Goal: Task Accomplishment & Management: Complete application form

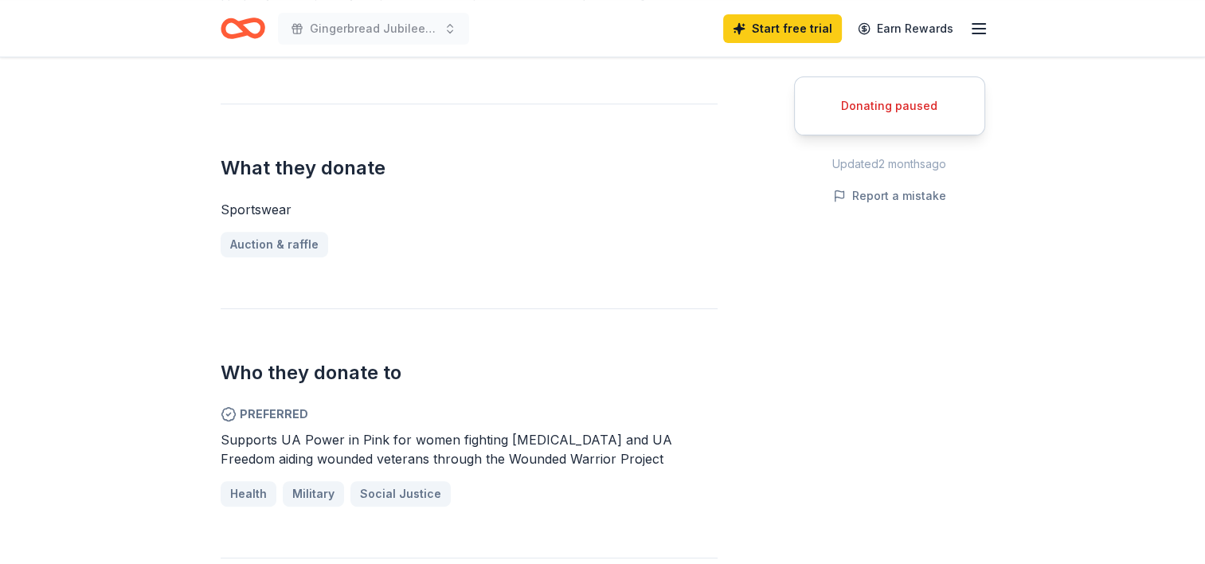
scroll to position [605, 0]
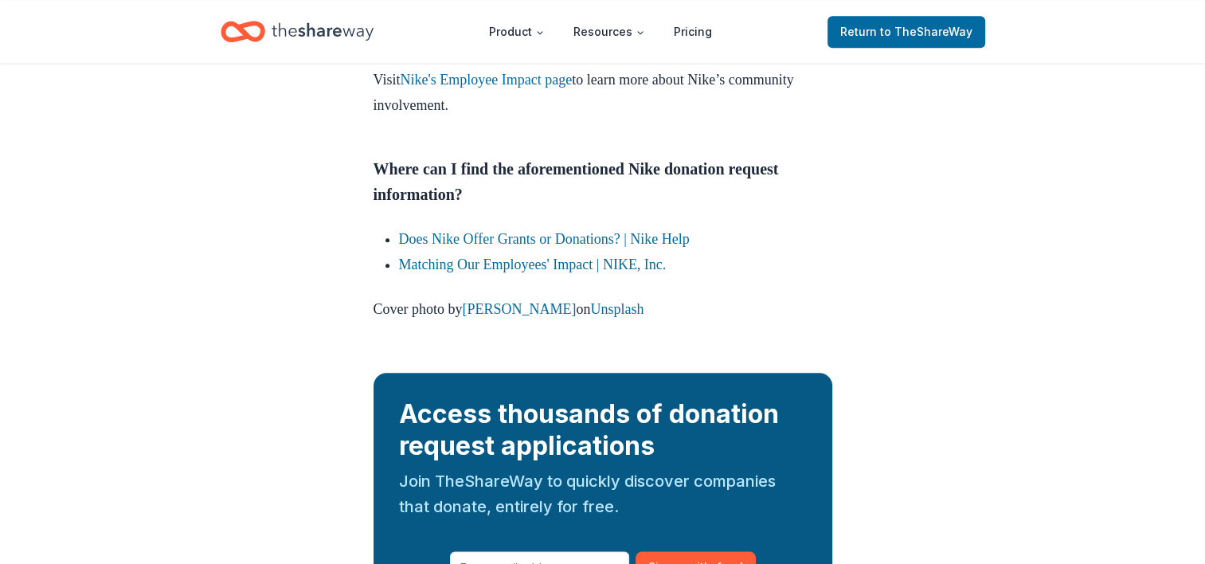
scroll to position [1795, 0]
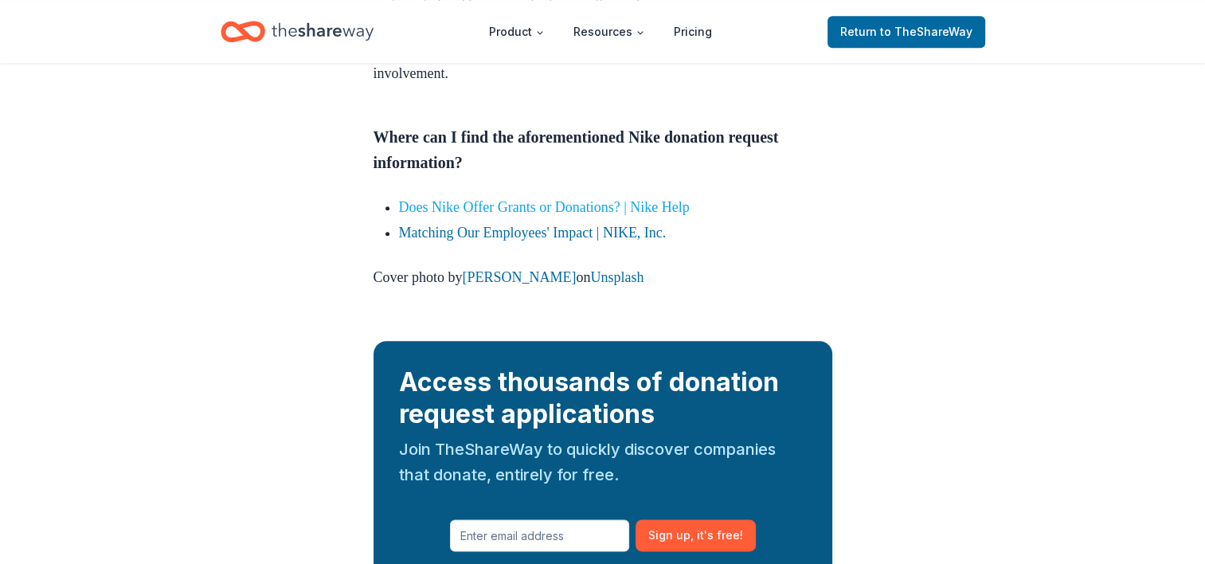
click at [593, 215] on link "Does Nike Offer Grants or Donations? | Nike Help" at bounding box center [544, 207] width 291 height 16
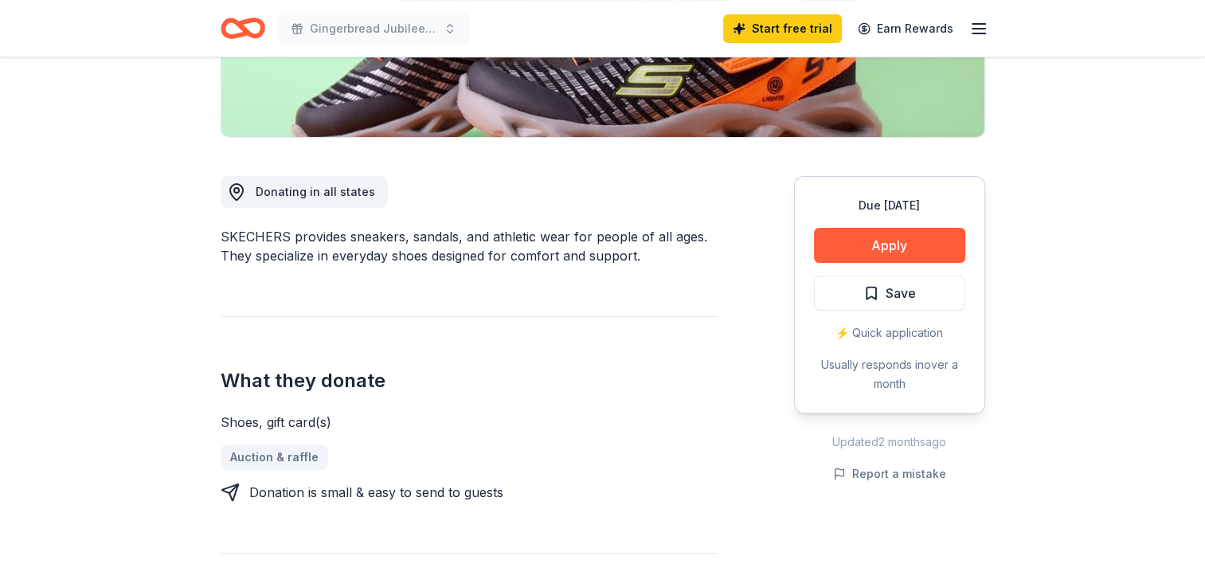
scroll to position [351, 0]
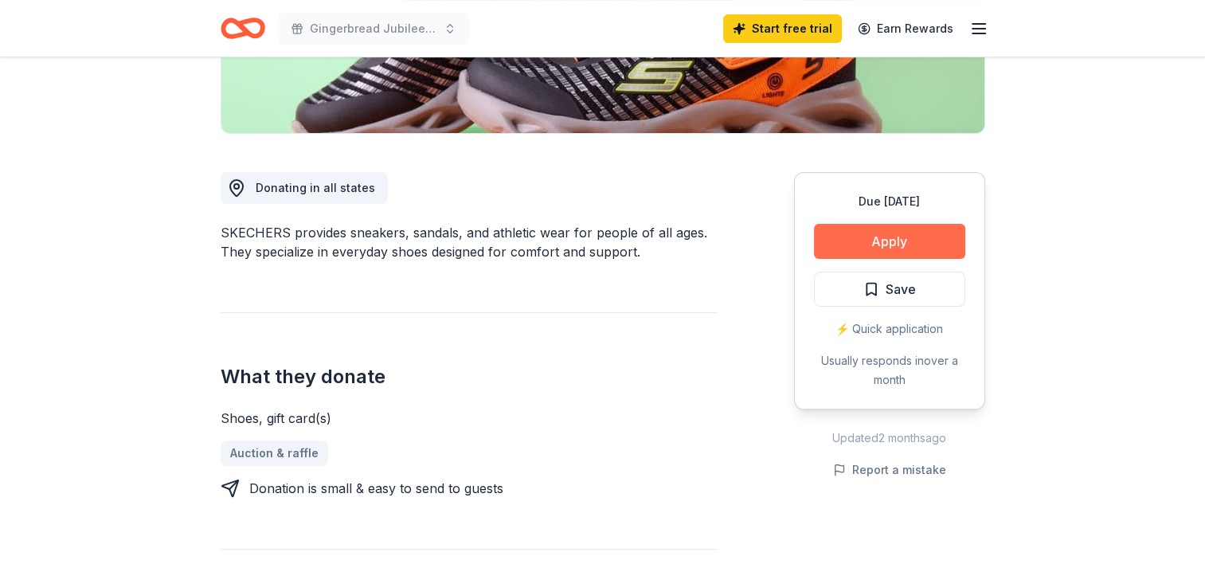
click at [885, 236] on button "Apply" at bounding box center [889, 241] width 151 height 35
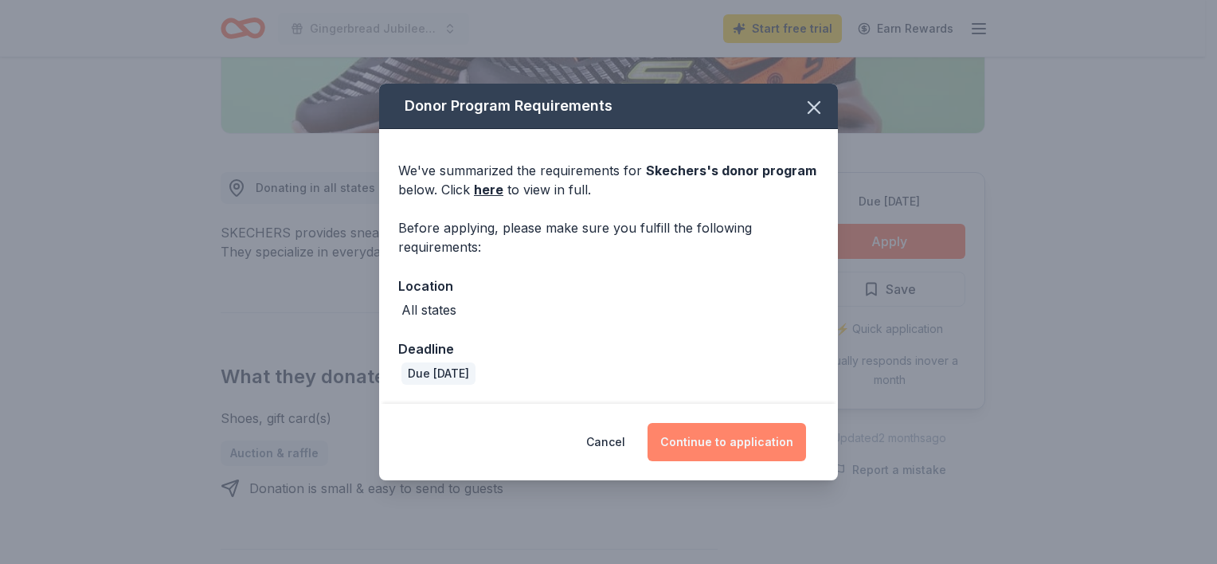
click at [747, 449] on button "Continue to application" at bounding box center [727, 442] width 159 height 38
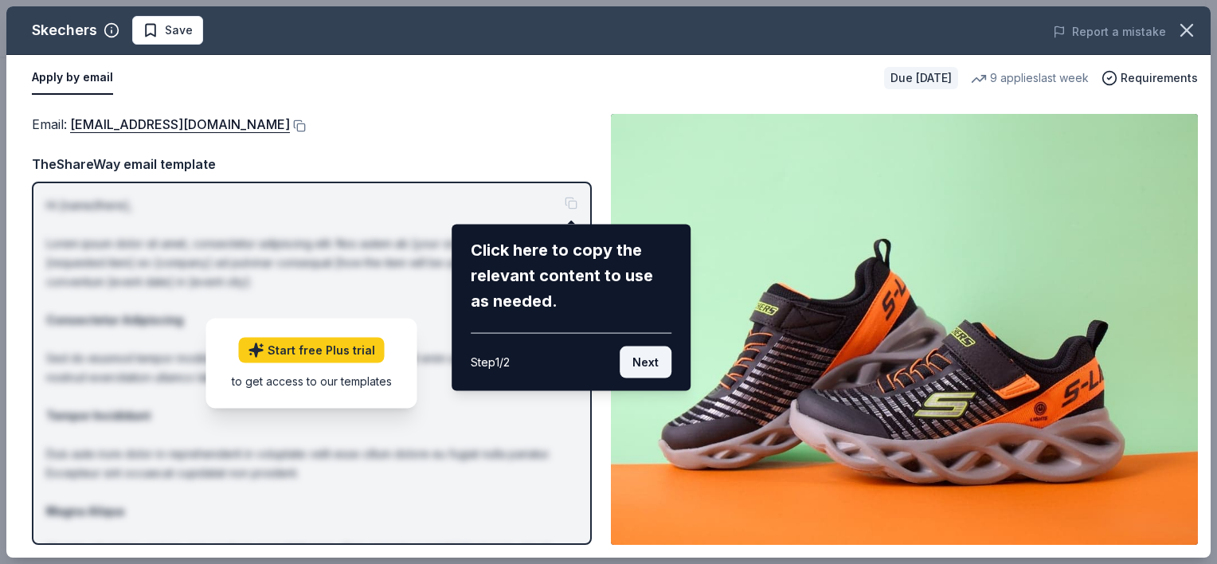
click at [641, 359] on button "Next" at bounding box center [646, 363] width 52 height 32
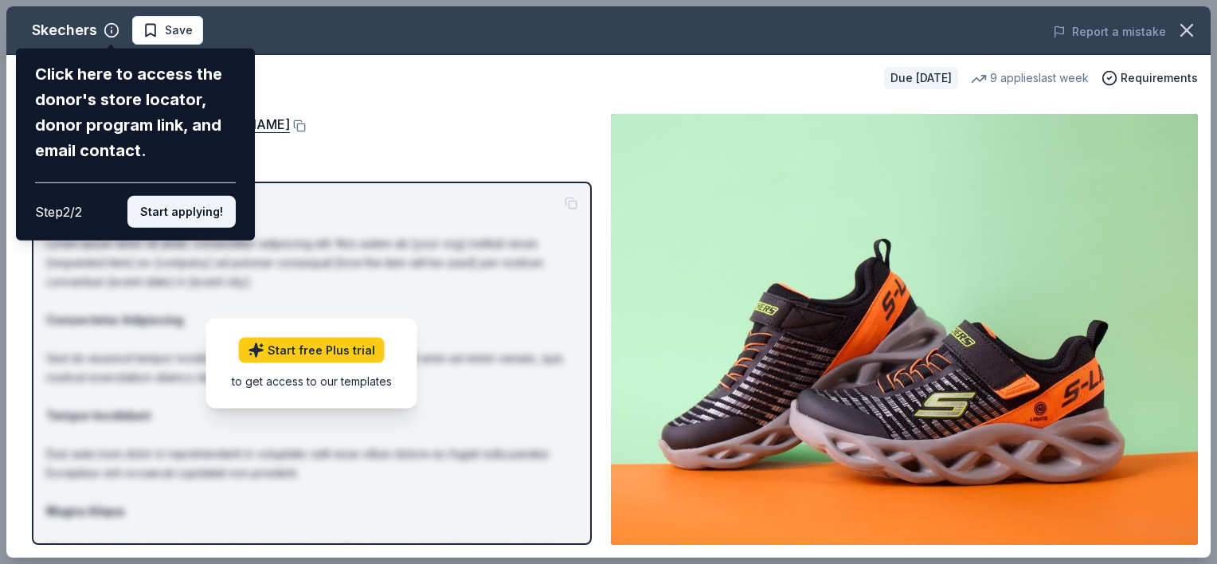
click at [197, 205] on button "Start applying!" at bounding box center [181, 212] width 108 height 32
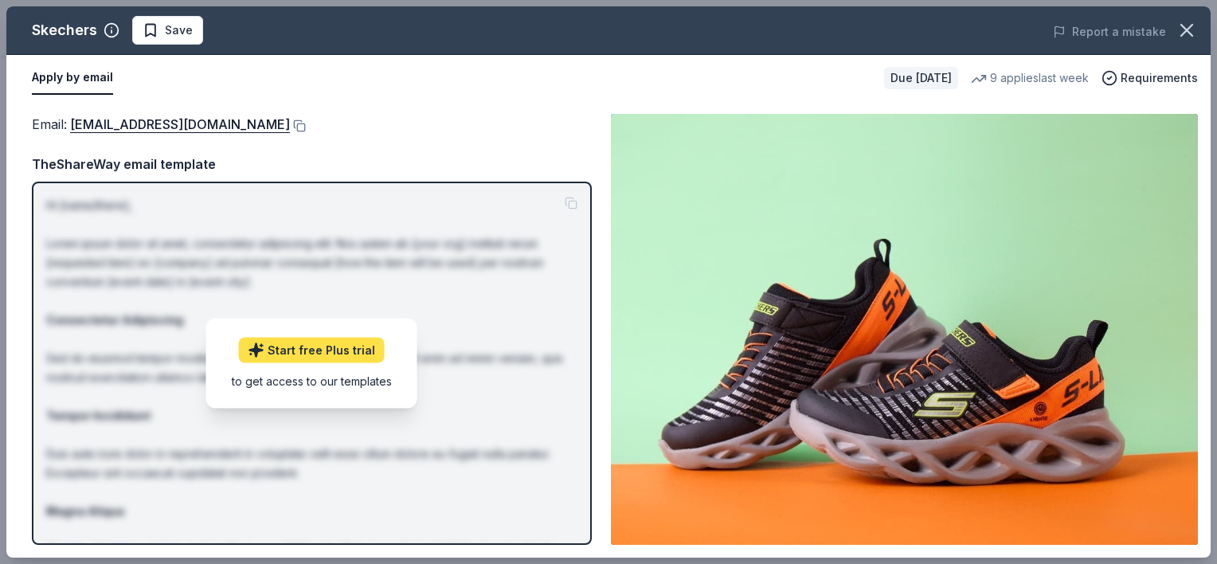
click at [331, 351] on link "Start free Plus trial" at bounding box center [312, 349] width 146 height 25
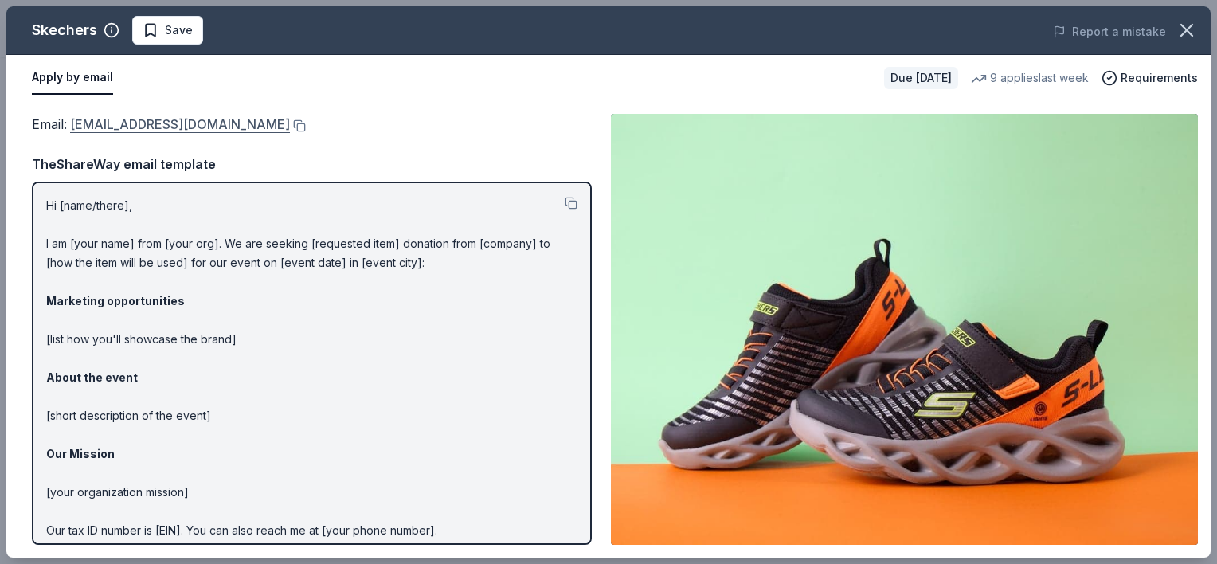
click at [185, 126] on link "foundation@skechers.com" at bounding box center [180, 124] width 220 height 21
click at [290, 125] on button at bounding box center [298, 125] width 16 height 13
click at [1185, 27] on icon "button" at bounding box center [1187, 30] width 22 height 22
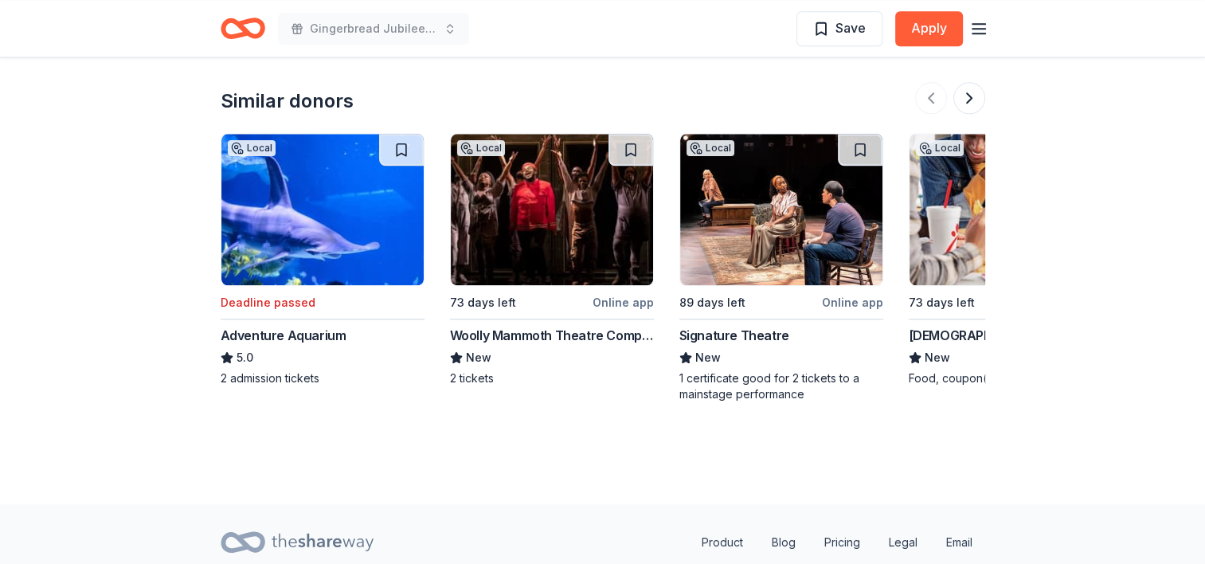
scroll to position [1614, 0]
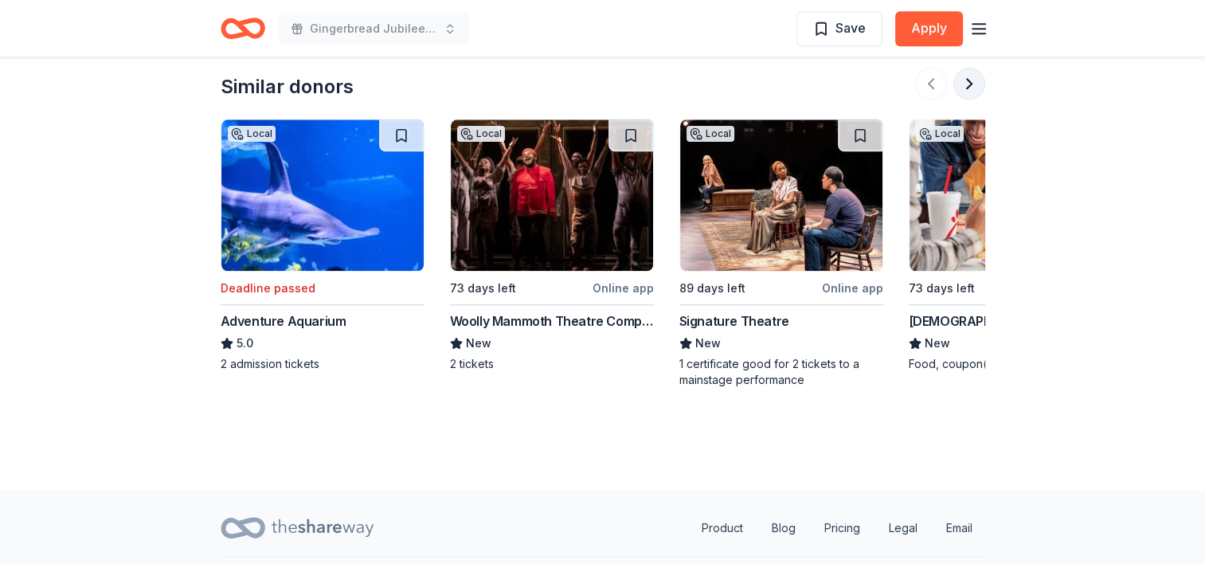
click at [974, 78] on button at bounding box center [970, 84] width 32 height 32
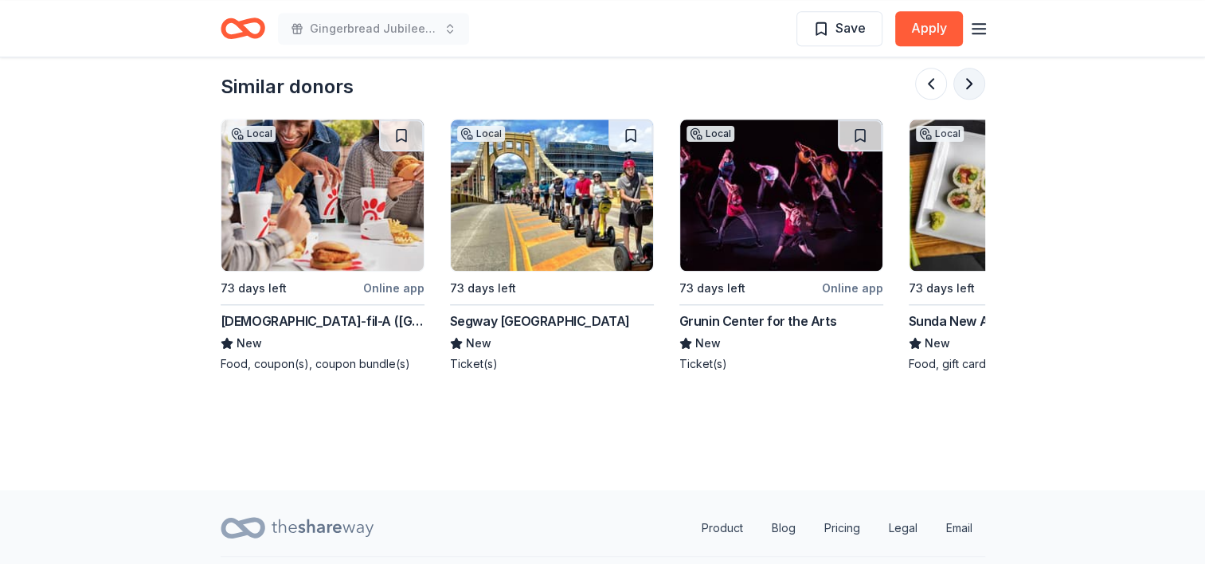
click at [974, 78] on button at bounding box center [970, 84] width 32 height 32
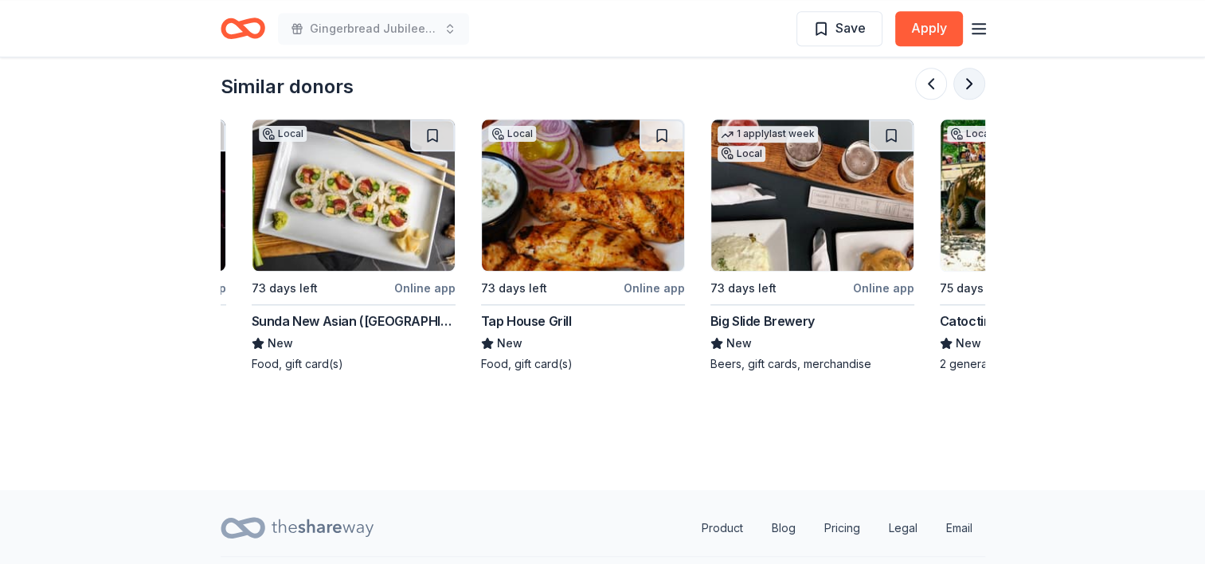
scroll to position [0, 1377]
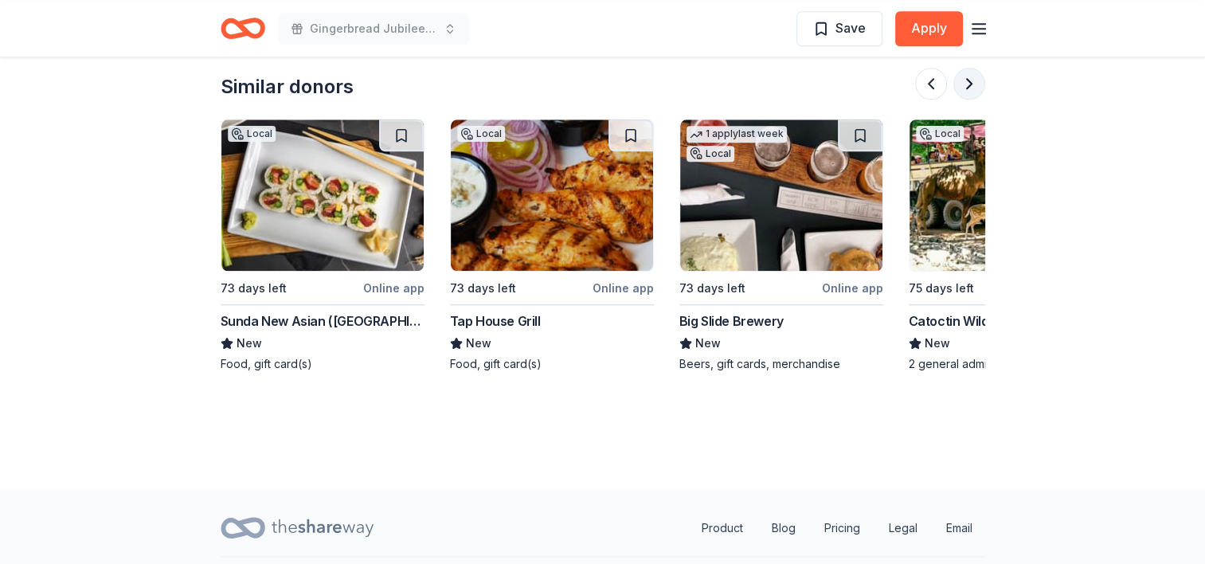
click at [974, 78] on button at bounding box center [970, 84] width 32 height 32
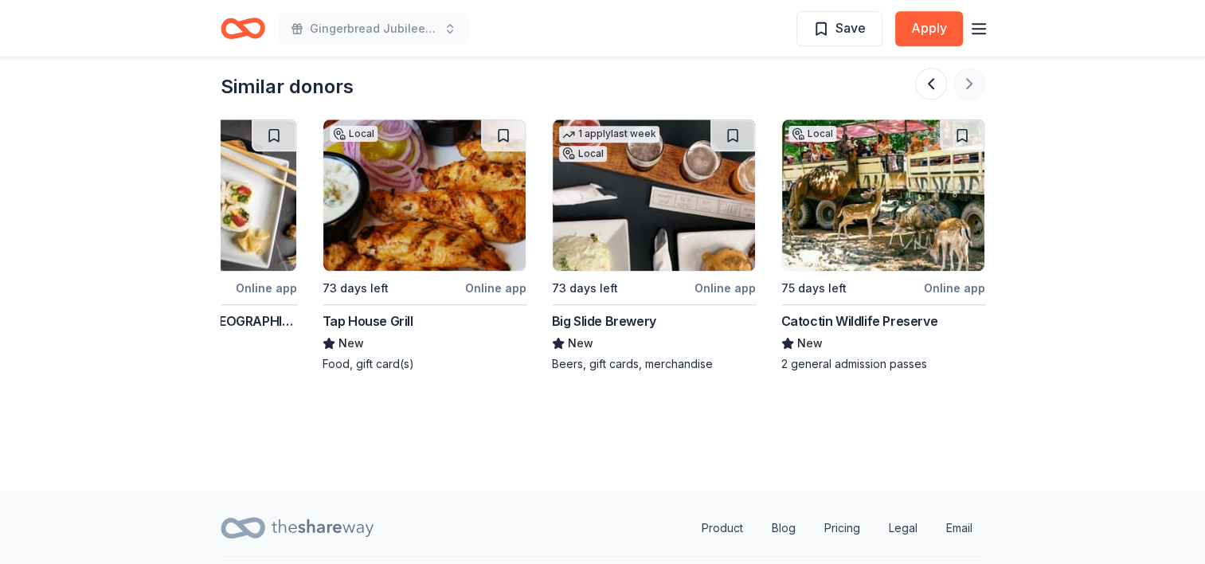
click at [974, 78] on div at bounding box center [950, 84] width 70 height 32
click at [976, 31] on icon "button" at bounding box center [979, 28] width 19 height 19
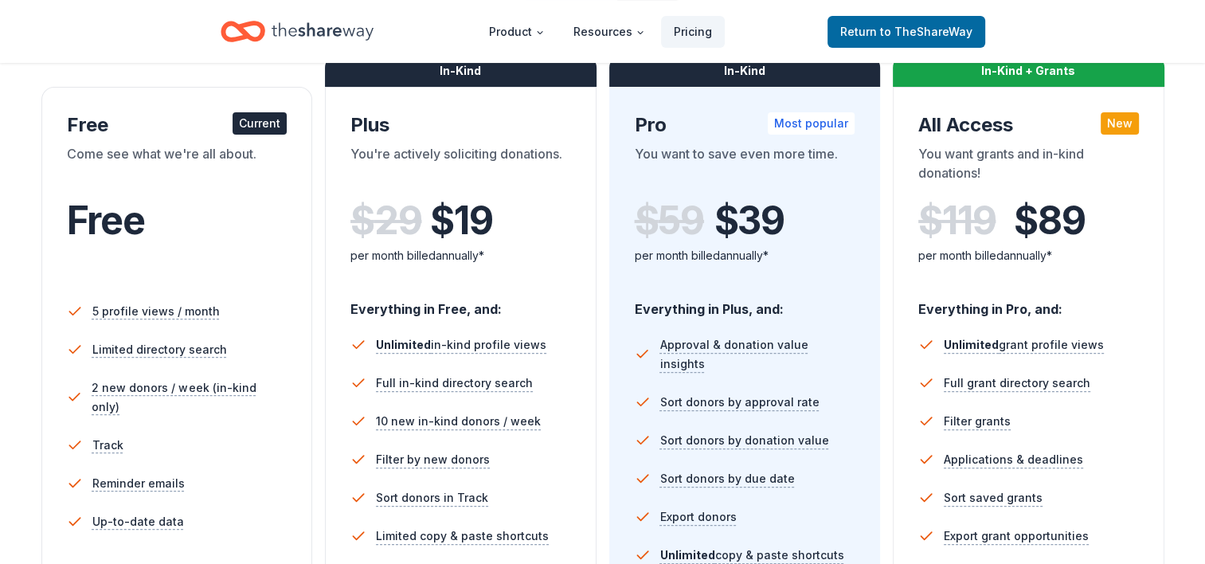
scroll to position [245, 0]
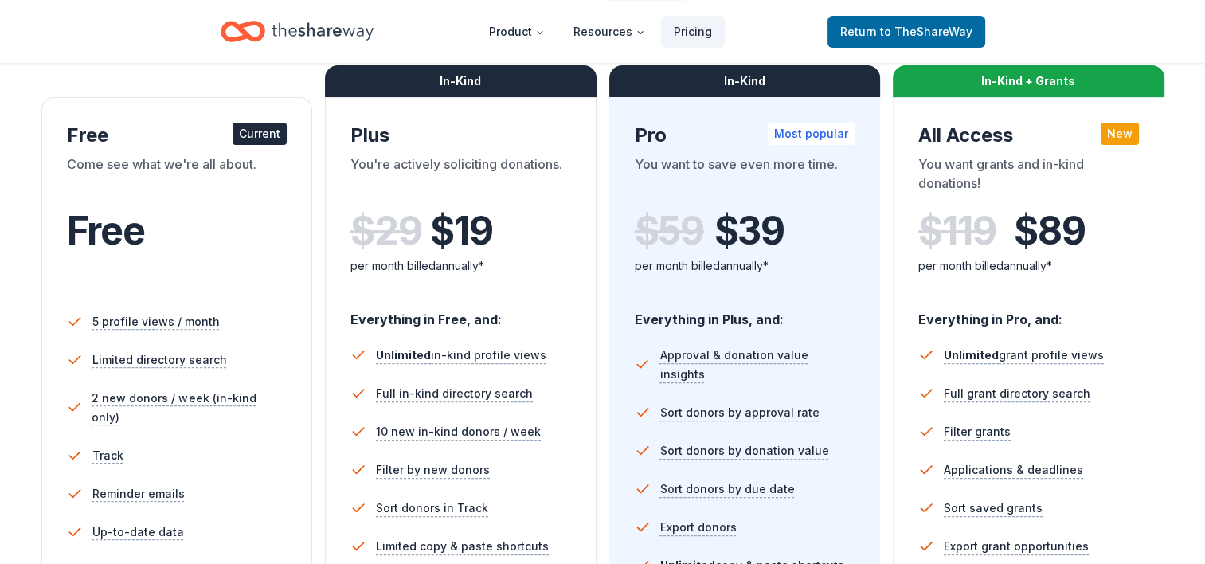
click at [404, 127] on div "Plus" at bounding box center [461, 135] width 221 height 25
click at [443, 209] on span "$ 19" at bounding box center [461, 231] width 62 height 45
click at [443, 208] on div "$ 29 $ 19 per month billed annually*" at bounding box center [461, 247] width 221 height 97
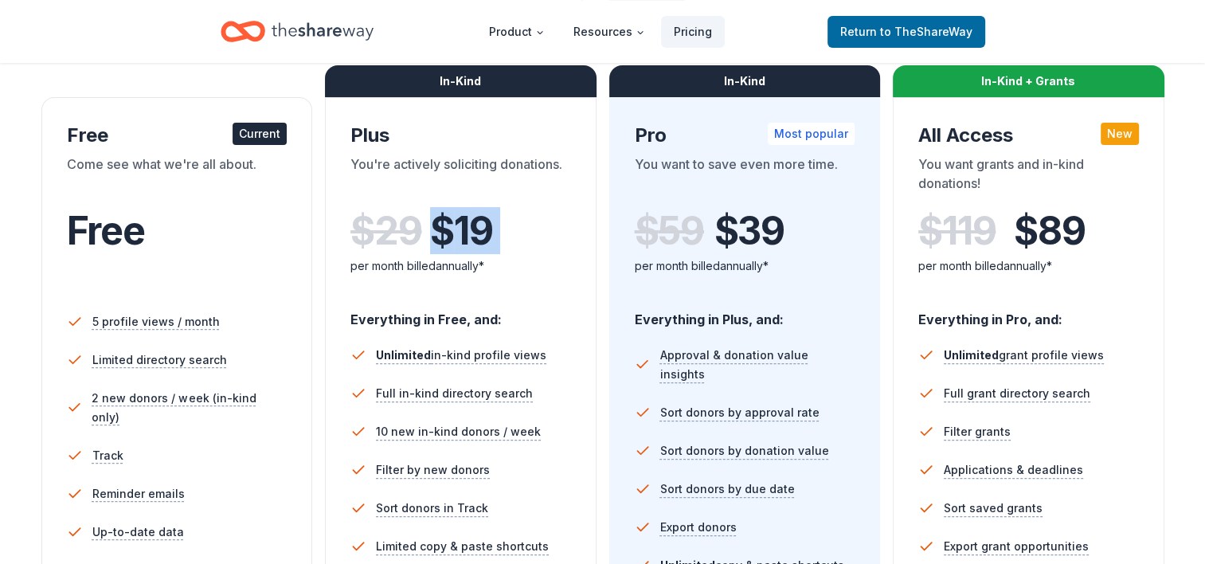
scroll to position [0, 0]
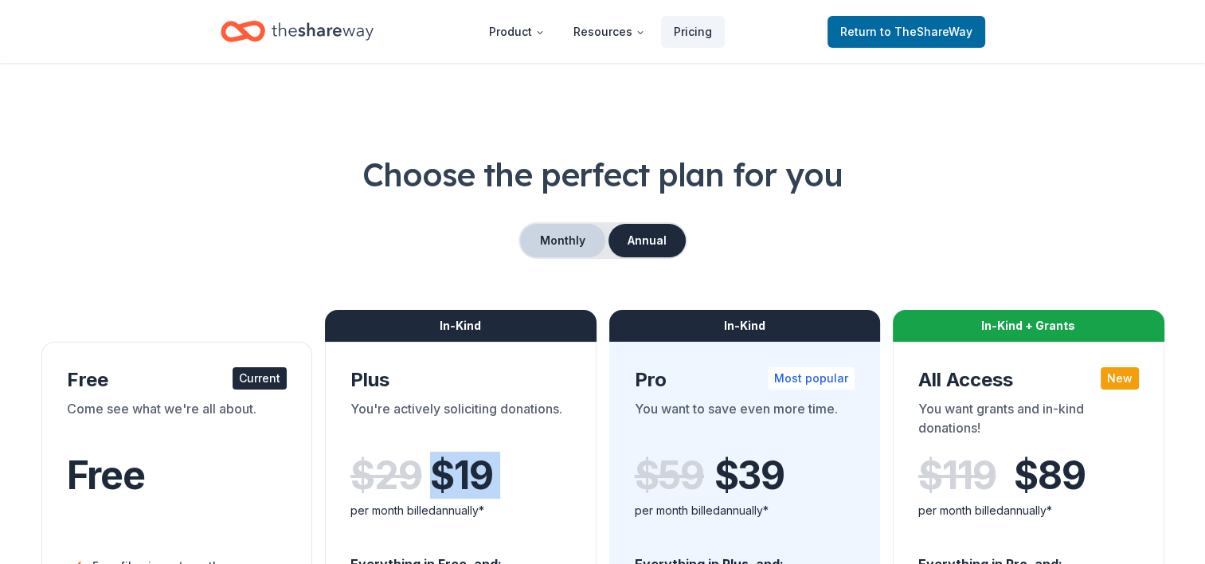
click at [555, 245] on button "Monthly" at bounding box center [562, 240] width 85 height 33
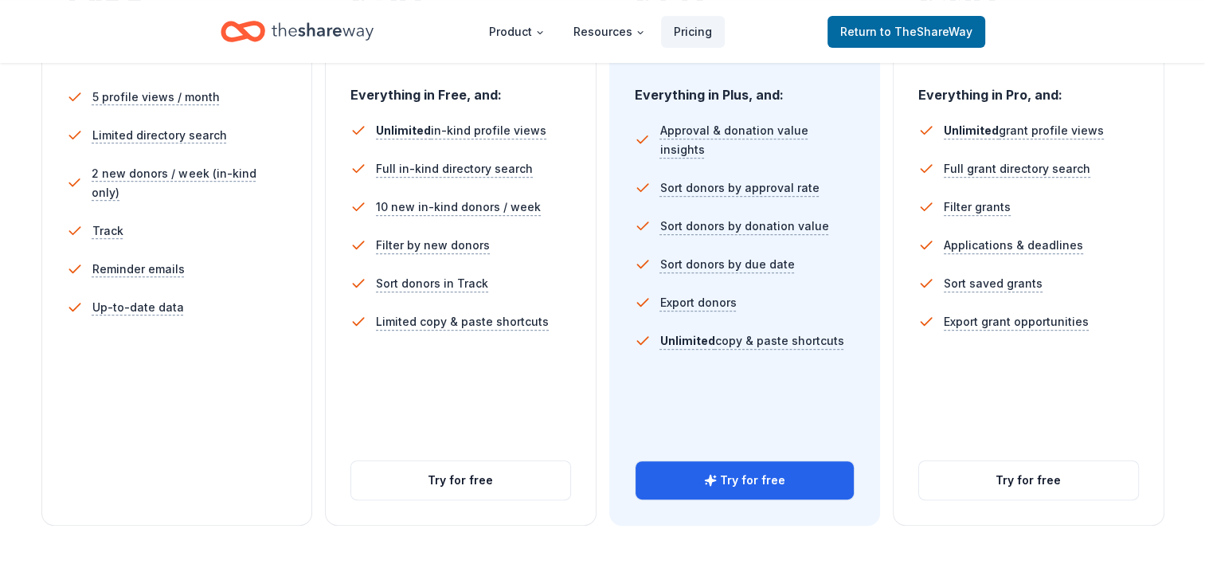
scroll to position [478, 0]
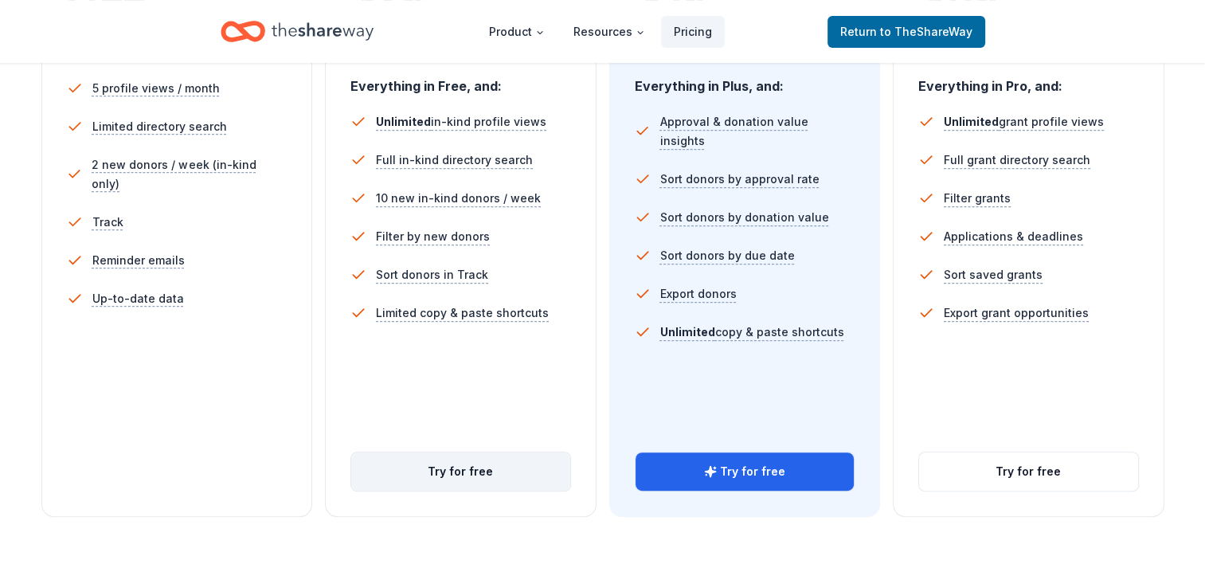
click at [446, 474] on button "Try for free" at bounding box center [460, 472] width 219 height 38
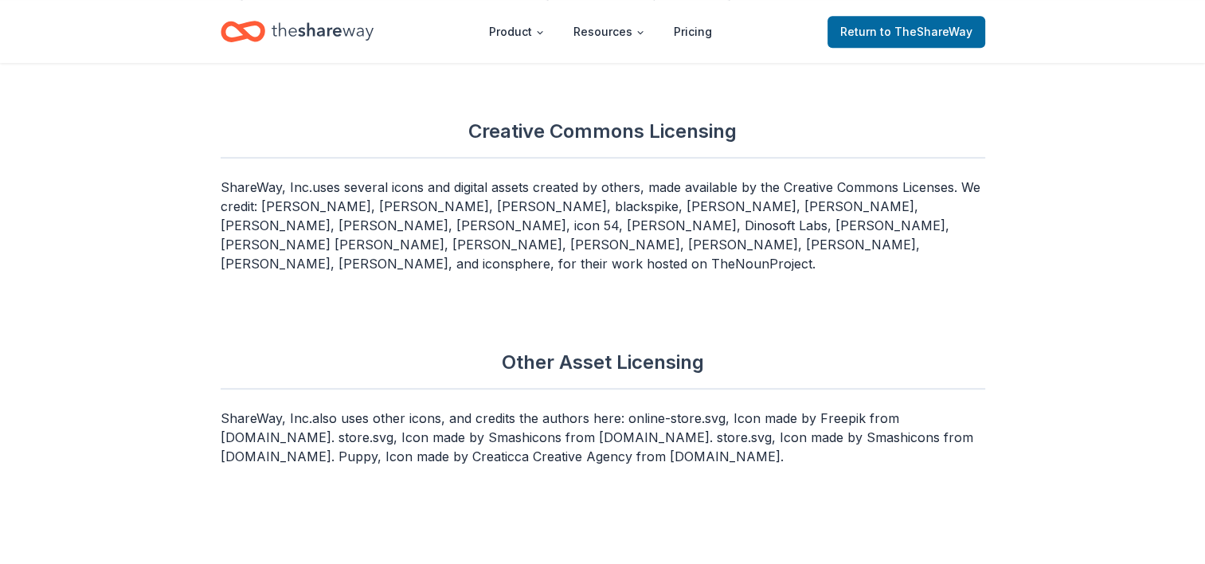
scroll to position [6882, 0]
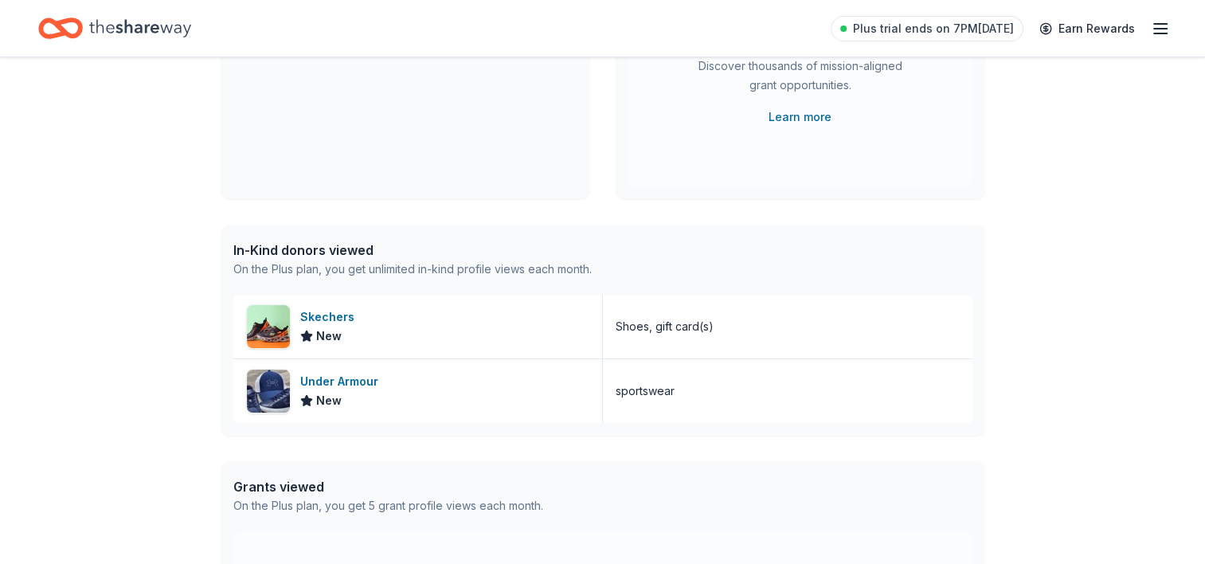
scroll to position [287, 0]
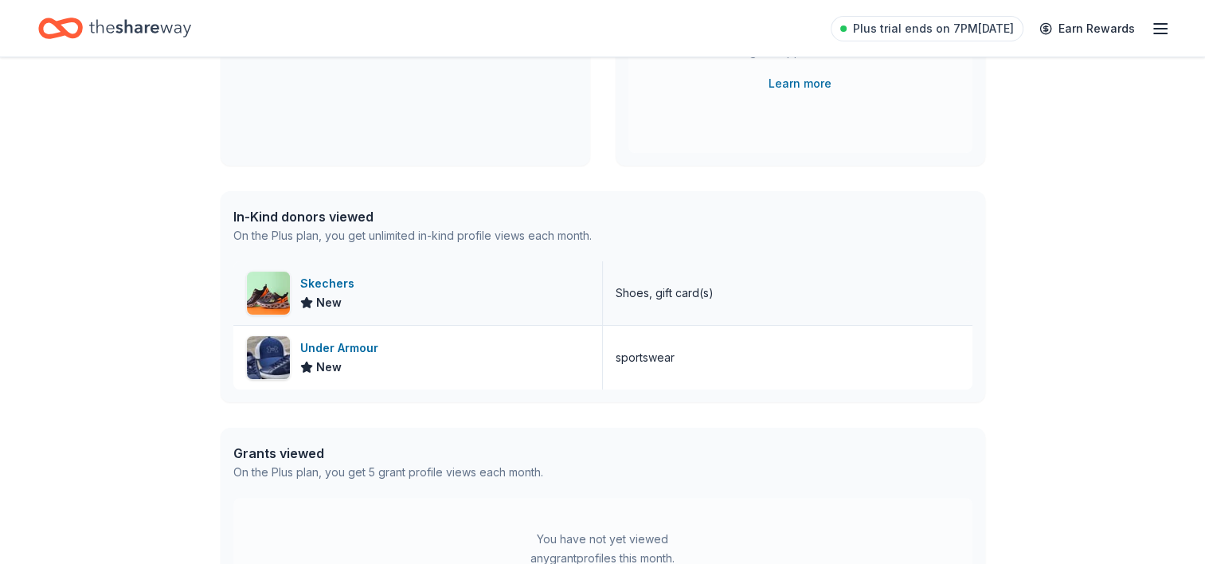
click at [386, 298] on div "Skechers New" at bounding box center [418, 293] width 370 height 64
click at [422, 347] on div "Under Armour New" at bounding box center [418, 358] width 370 height 64
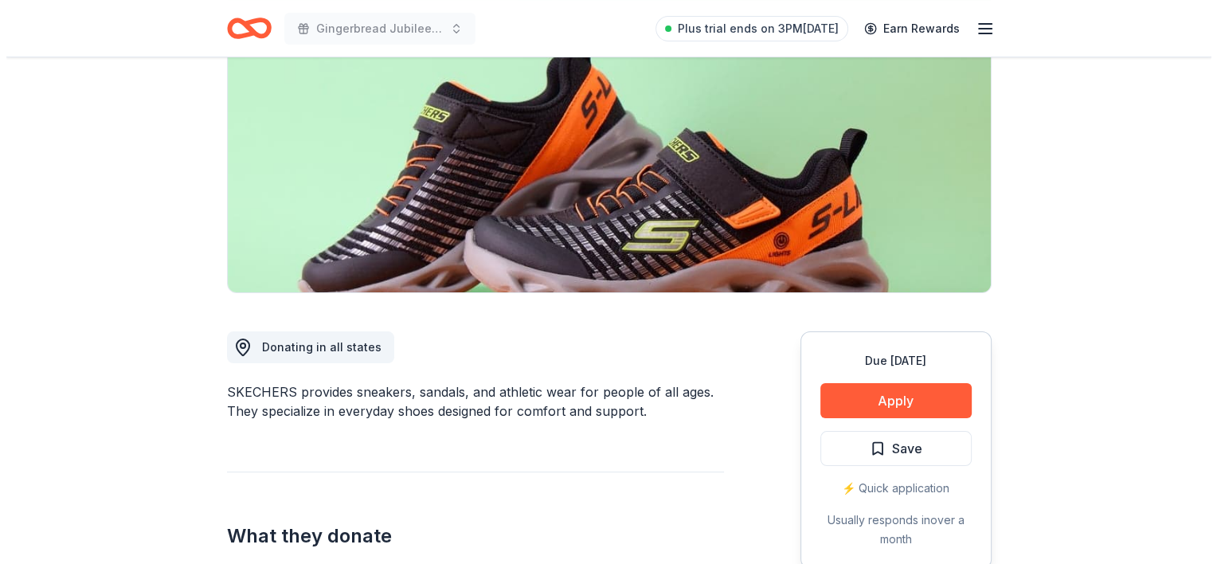
scroll to position [223, 0]
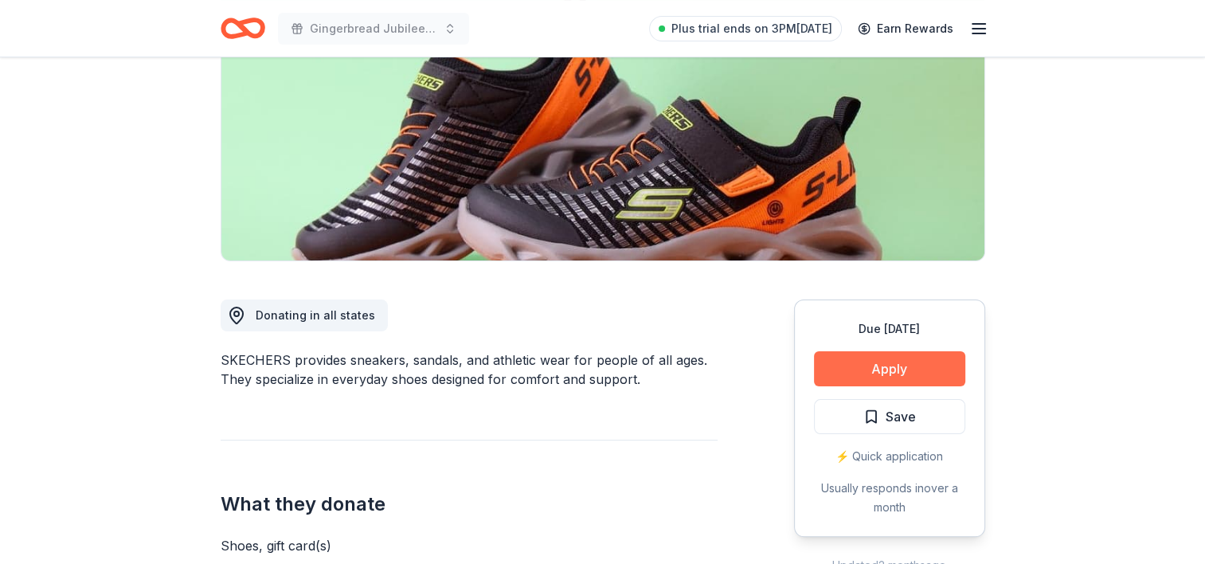
click at [910, 364] on button "Apply" at bounding box center [889, 368] width 151 height 35
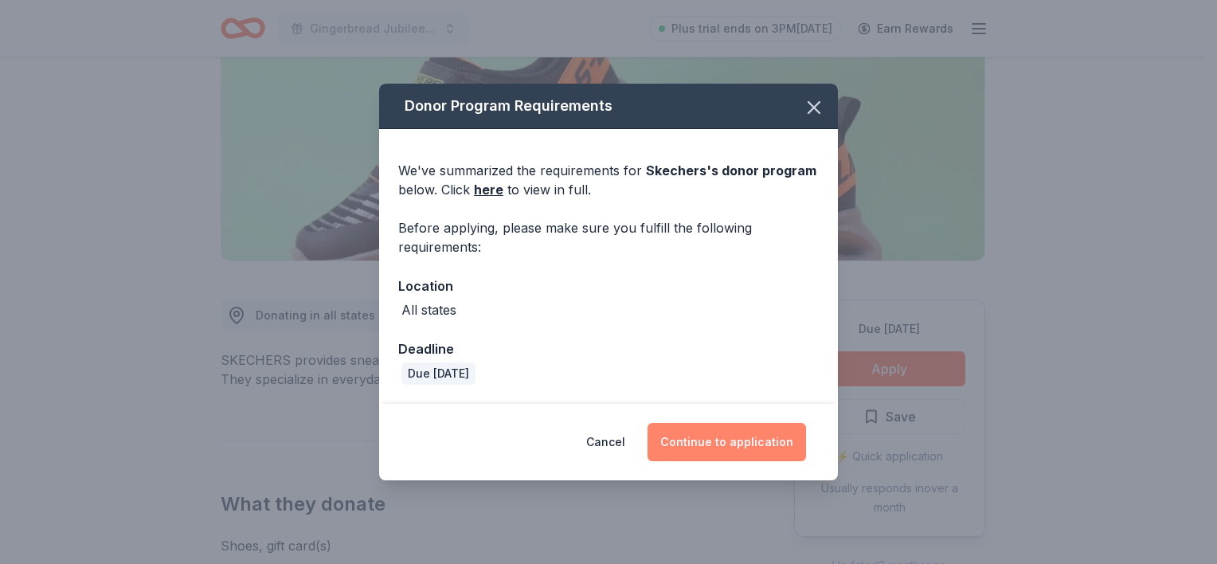
click at [720, 441] on button "Continue to application" at bounding box center [727, 442] width 159 height 38
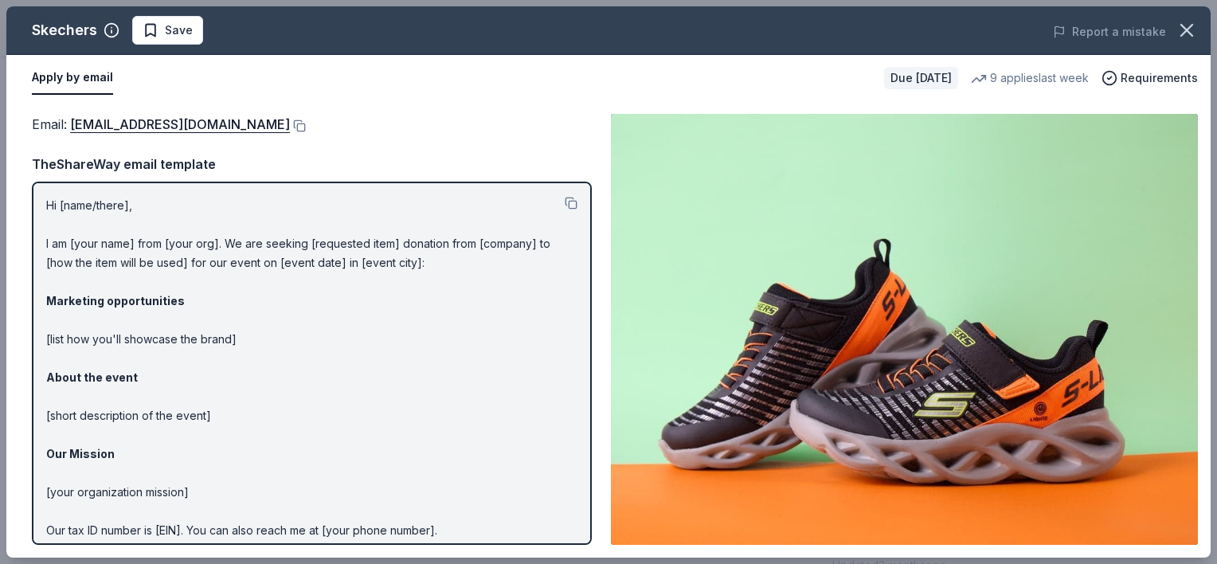
click at [141, 234] on p "Hi [name/there], I am [your name] from [your org]. We are seeking [requested it…" at bounding box center [311, 397] width 531 height 402
click at [137, 239] on p "Hi [name/there], I am [your name] from [your org]. We are seeking [requested it…" at bounding box center [311, 397] width 531 height 402
drag, startPoint x: 558, startPoint y: 205, endPoint x: 447, endPoint y: 162, distance: 119.5
click at [447, 162] on div "TheShareWay email template Hi [name/there], I am [your name] from [your org]. W…" at bounding box center [312, 349] width 560 height 391
click at [104, 214] on p "Hi [name/there], I am [your name] from [your org]. We are seeking [requested it…" at bounding box center [311, 397] width 531 height 402
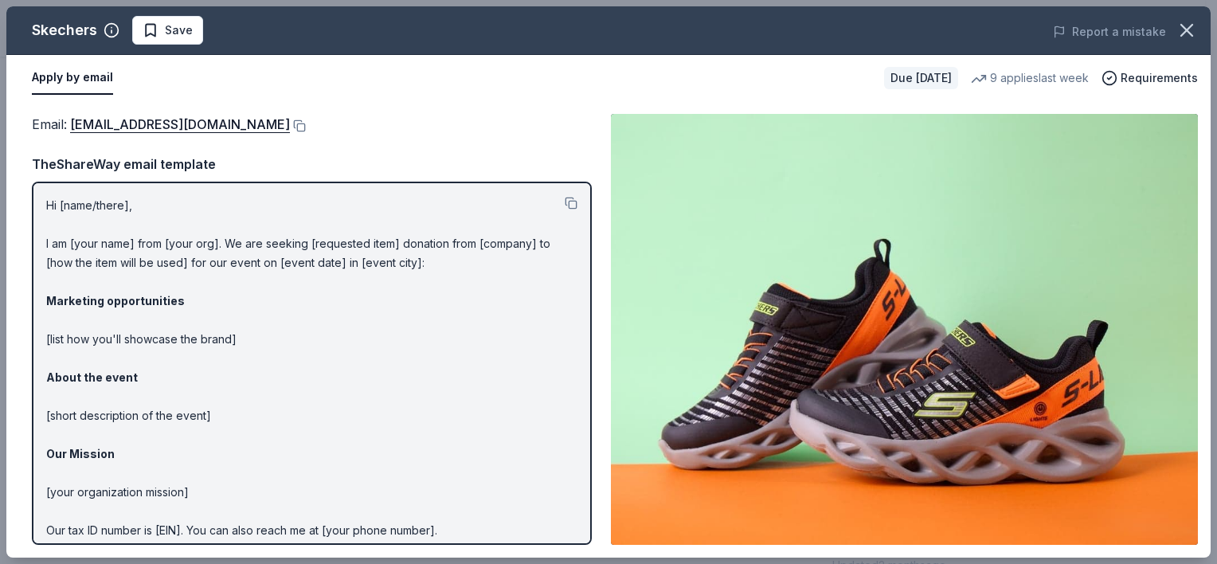
click at [109, 247] on p "Hi [name/there], I am [your name] from [your org]. We are seeking [requested it…" at bounding box center [311, 397] width 531 height 402
click at [565, 198] on button at bounding box center [571, 203] width 13 height 13
click at [89, 82] on button "Apply by email" at bounding box center [72, 77] width 81 height 33
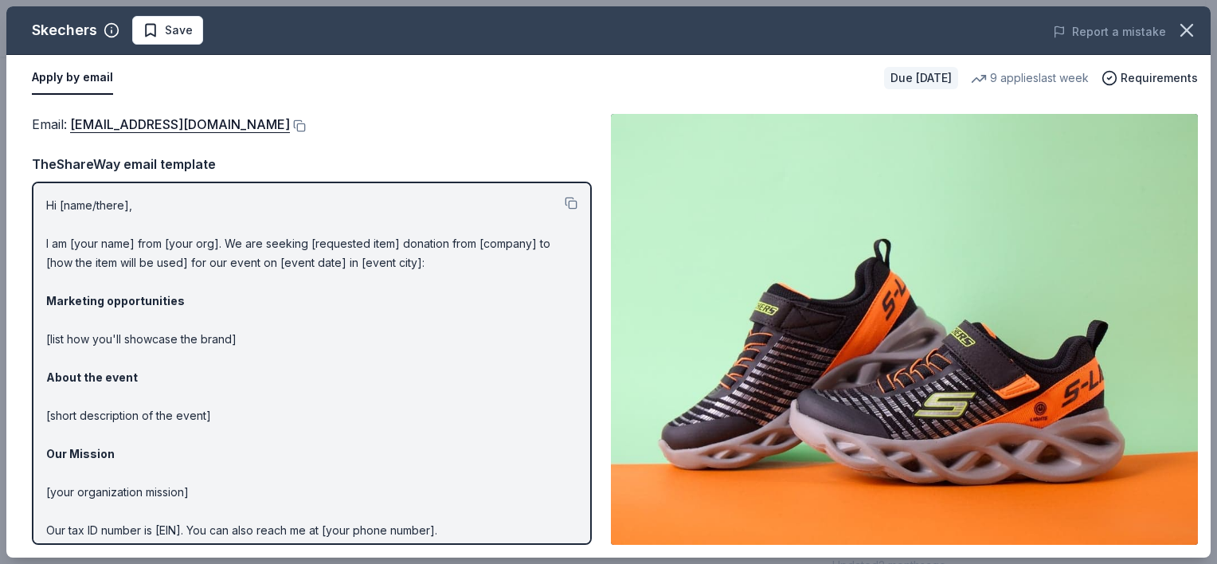
click at [99, 78] on button "Apply by email" at bounding box center [72, 77] width 81 height 33
click at [72, 72] on button "Apply by email" at bounding box center [72, 77] width 81 height 33
click at [181, 214] on p "Hi [name/there], I am [your name] from [your org]. We are seeking [requested it…" at bounding box center [311, 397] width 531 height 402
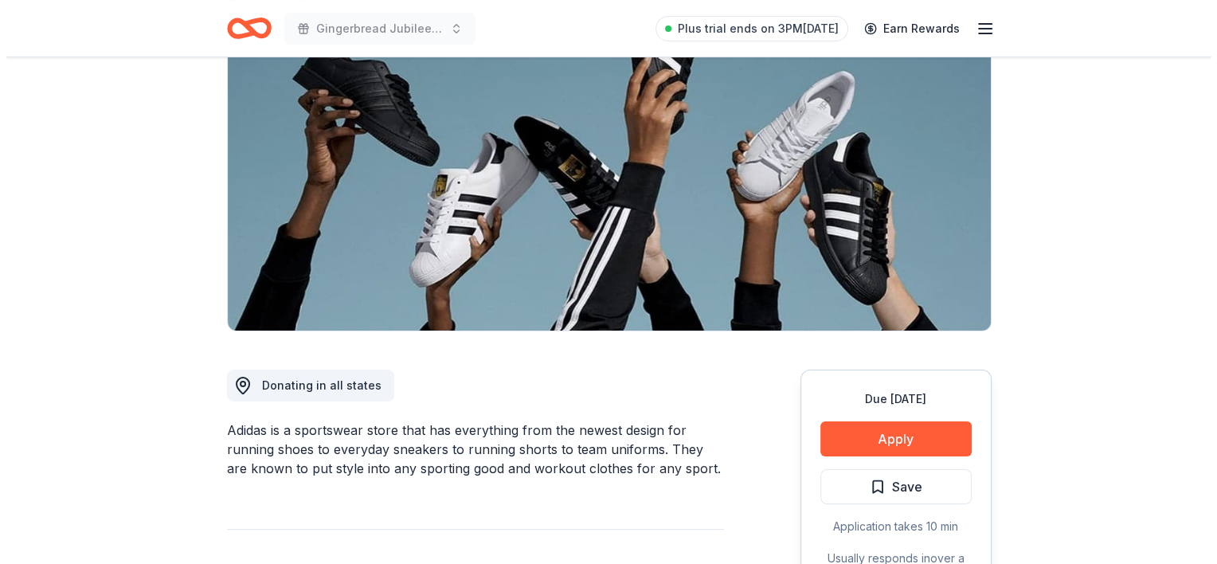
scroll to position [159, 0]
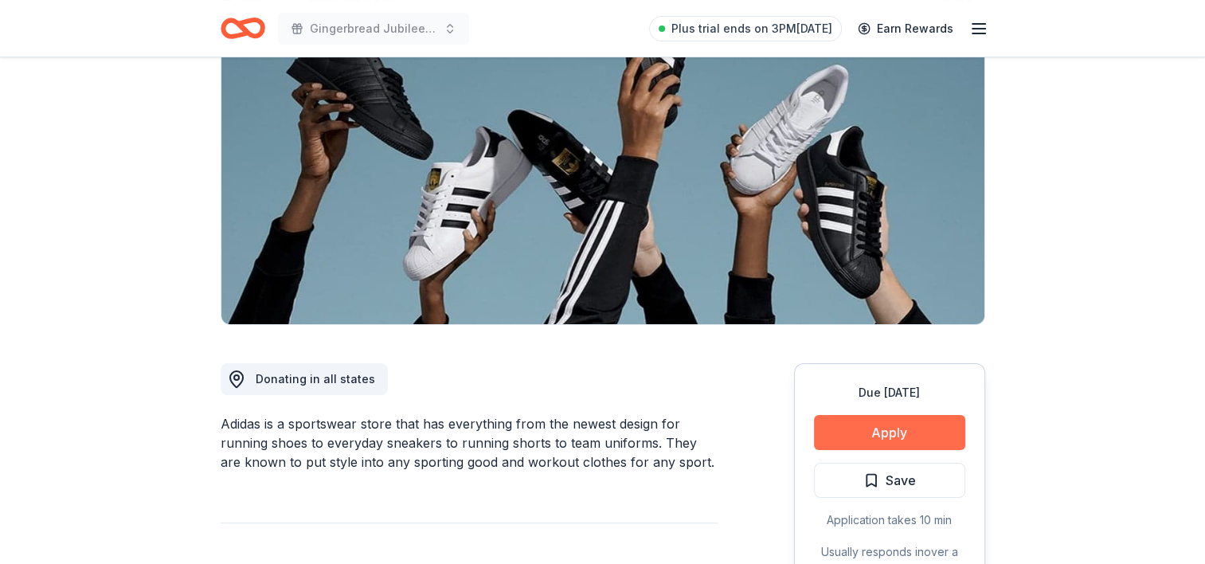
click at [923, 433] on button "Apply" at bounding box center [889, 432] width 151 height 35
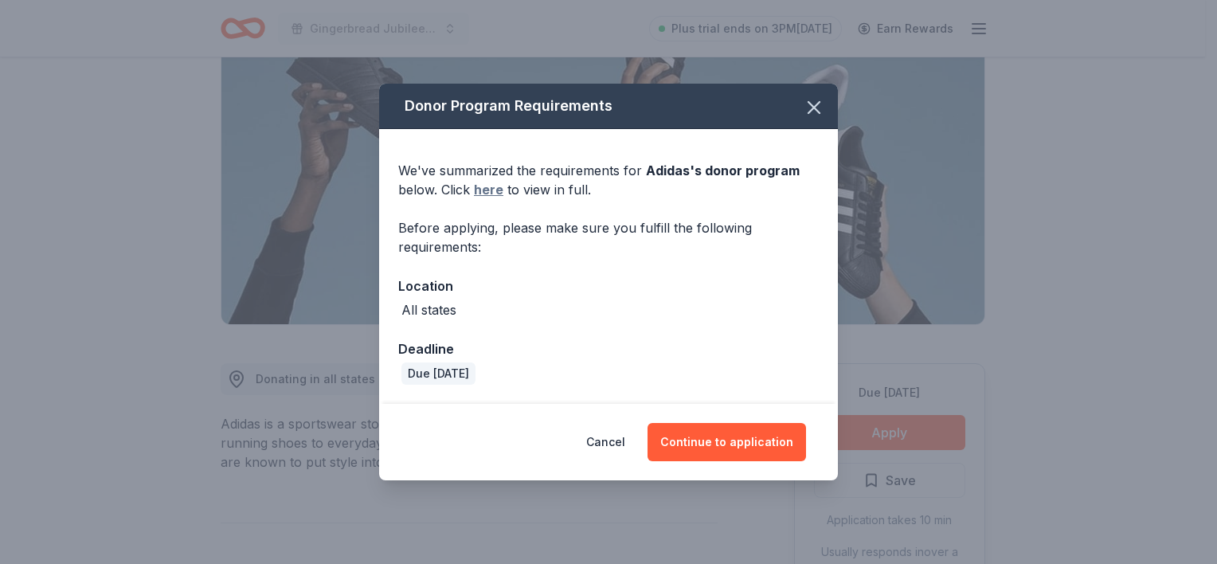
click at [493, 195] on link "here" at bounding box center [488, 189] width 29 height 19
click at [731, 434] on button "Continue to application" at bounding box center [727, 442] width 159 height 38
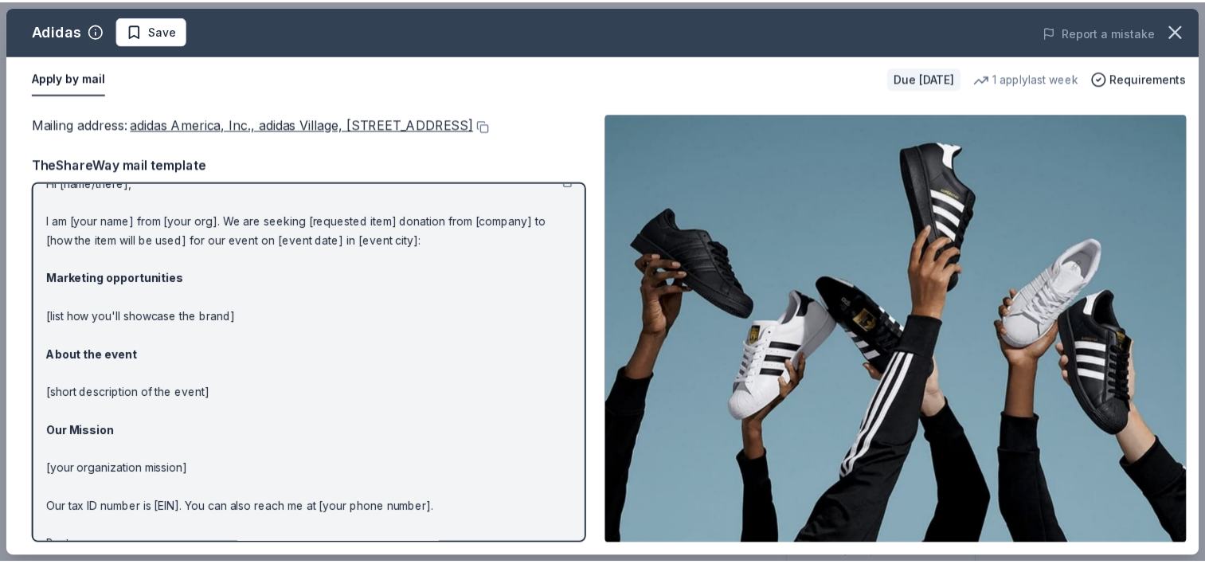
scroll to position [0, 0]
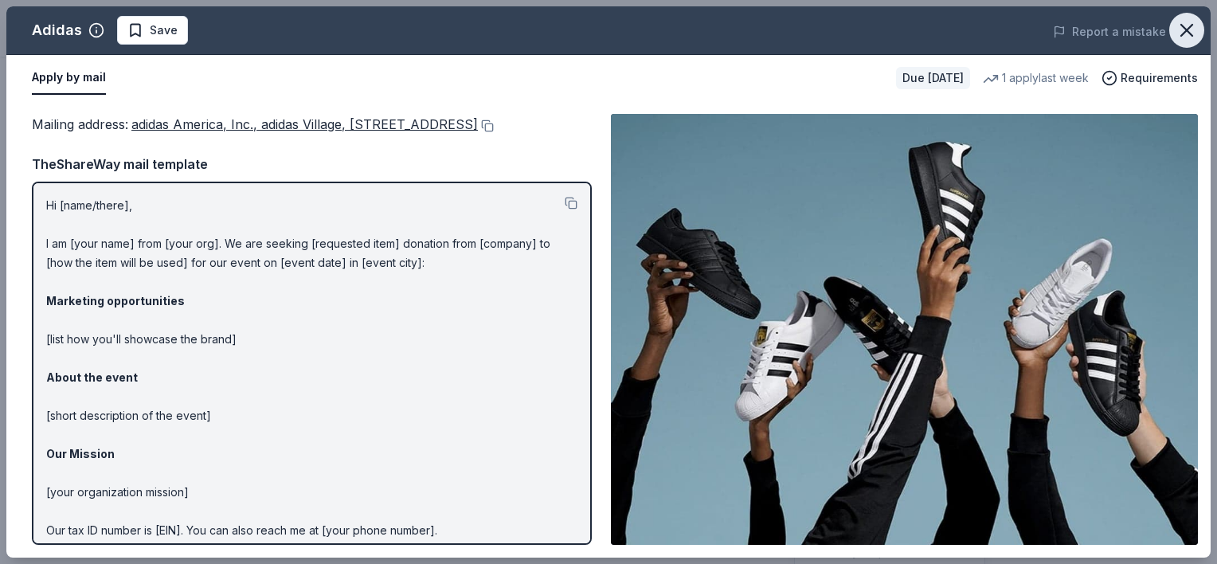
click at [1188, 32] on icon "button" at bounding box center [1186, 30] width 11 height 11
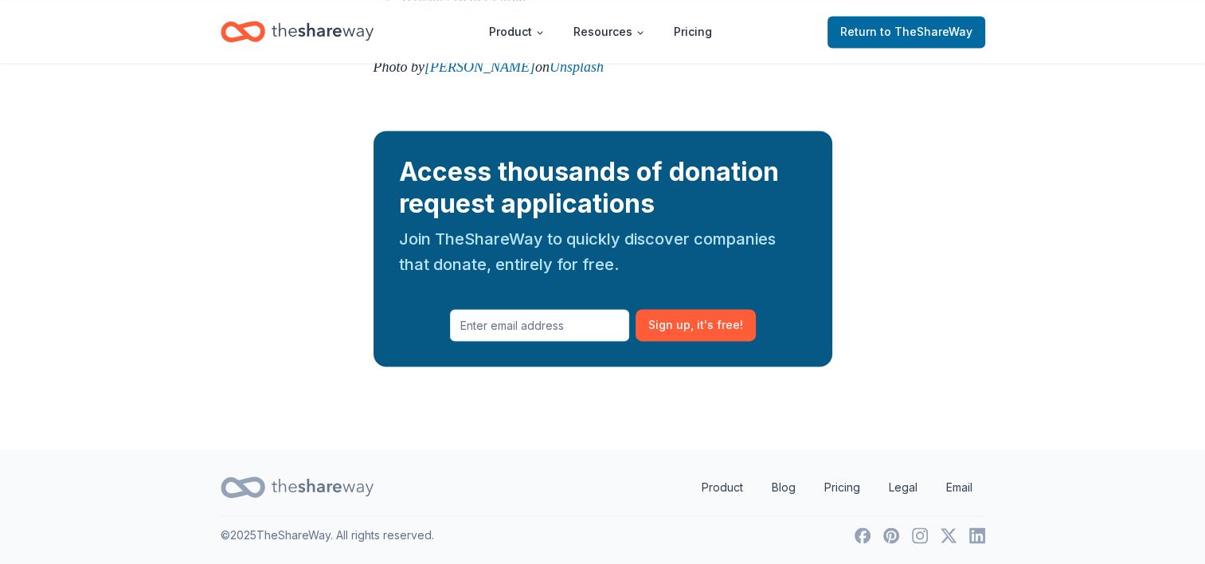
scroll to position [2400, 0]
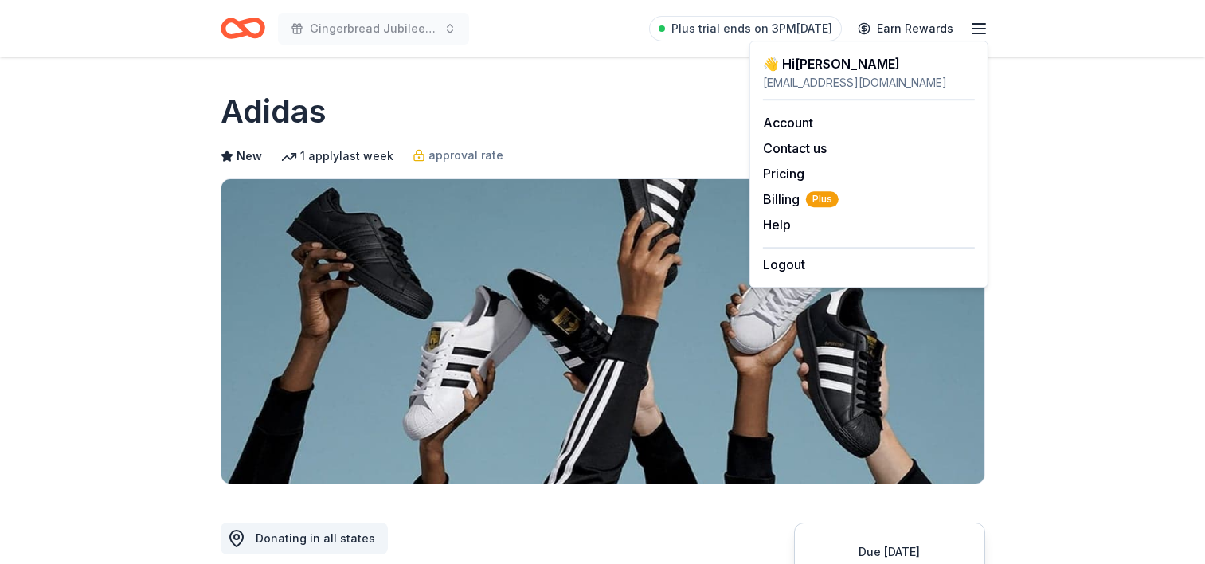
scroll to position [159, 0]
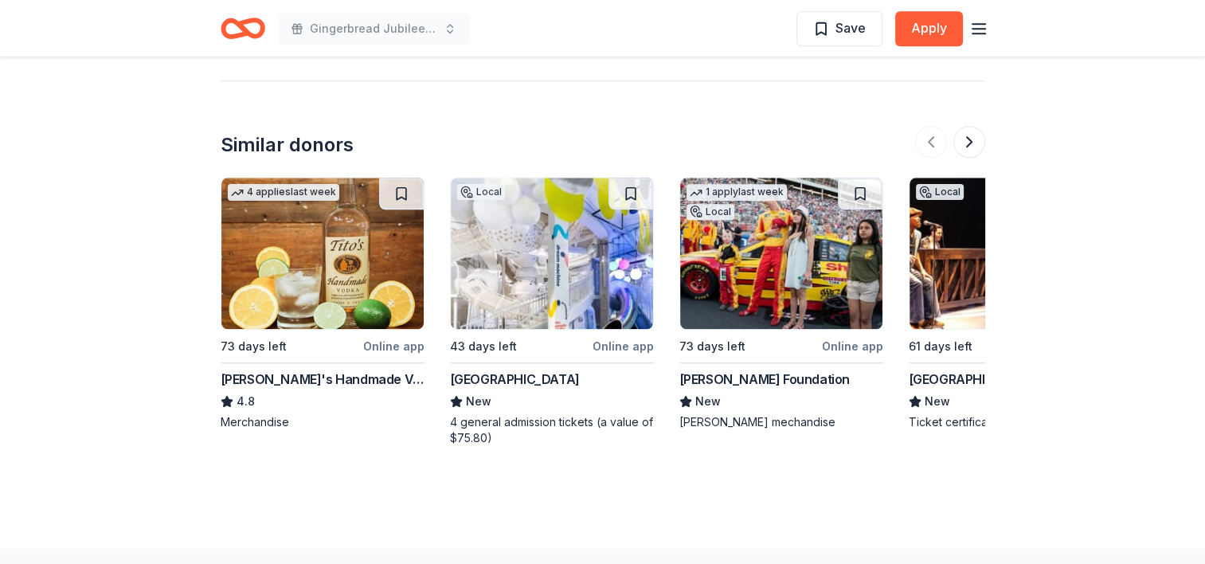
scroll to position [1513, 0]
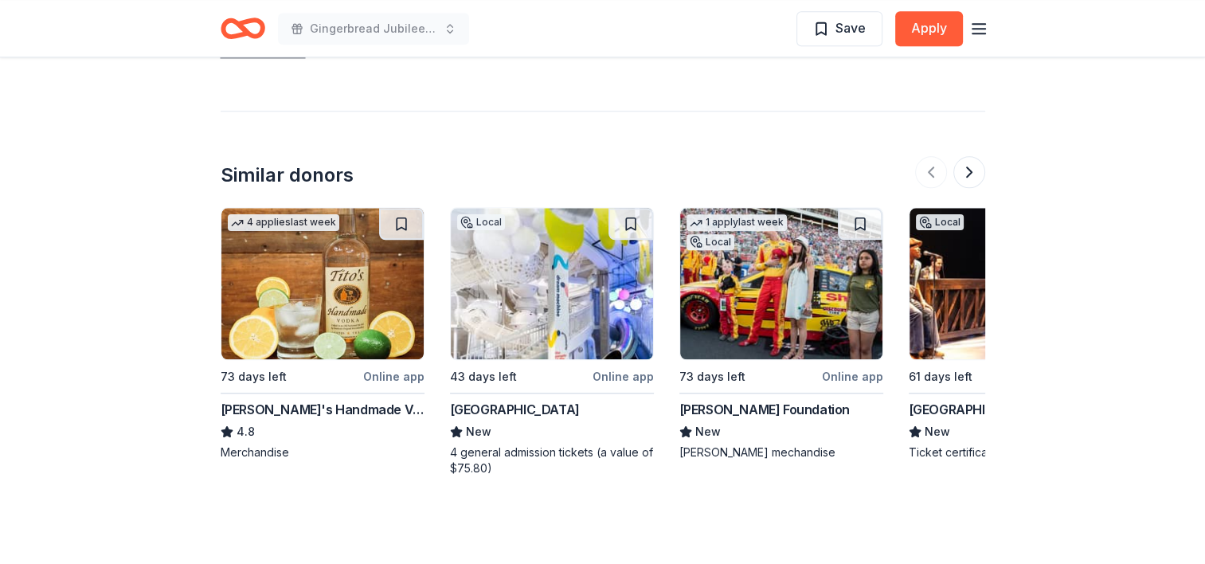
click at [936, 174] on div at bounding box center [950, 172] width 70 height 32
click at [970, 169] on button at bounding box center [970, 172] width 32 height 32
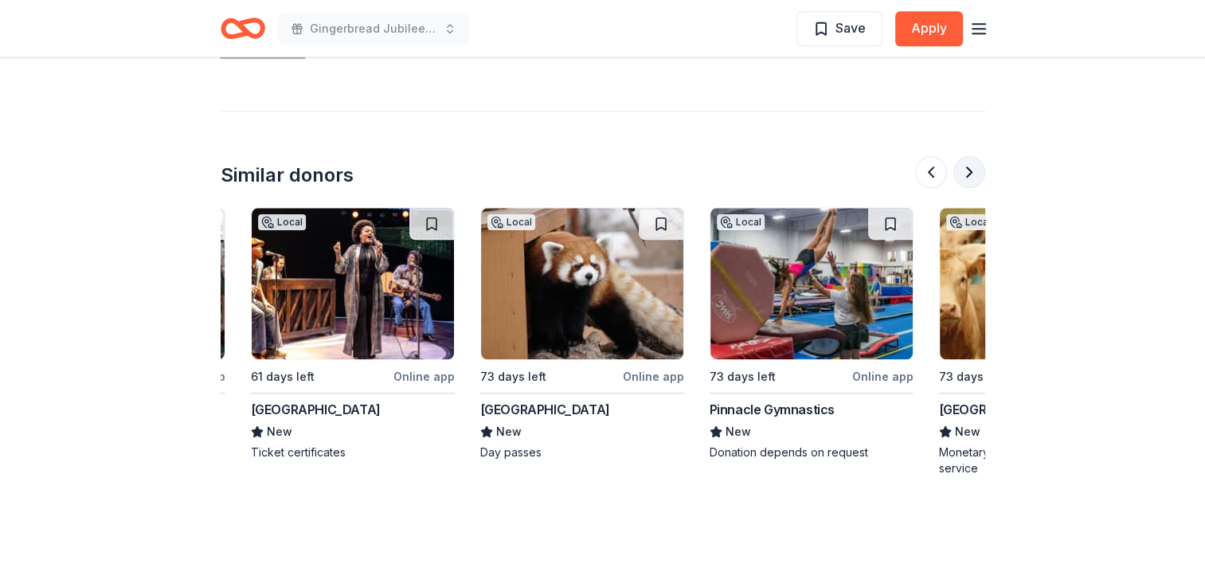
scroll to position [0, 688]
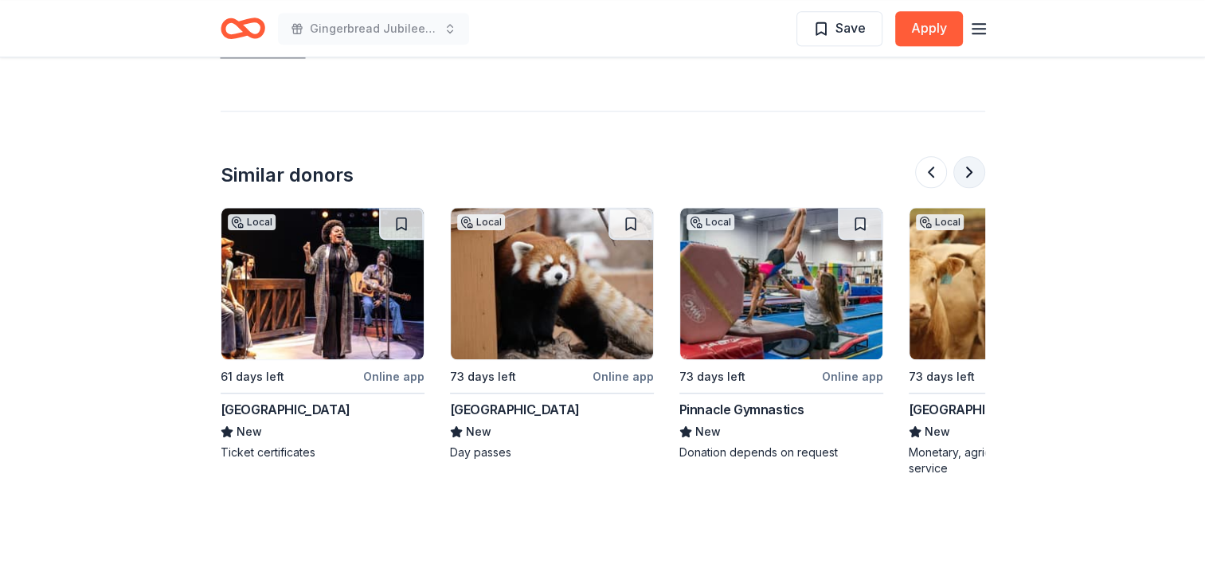
click at [970, 169] on button at bounding box center [970, 172] width 32 height 32
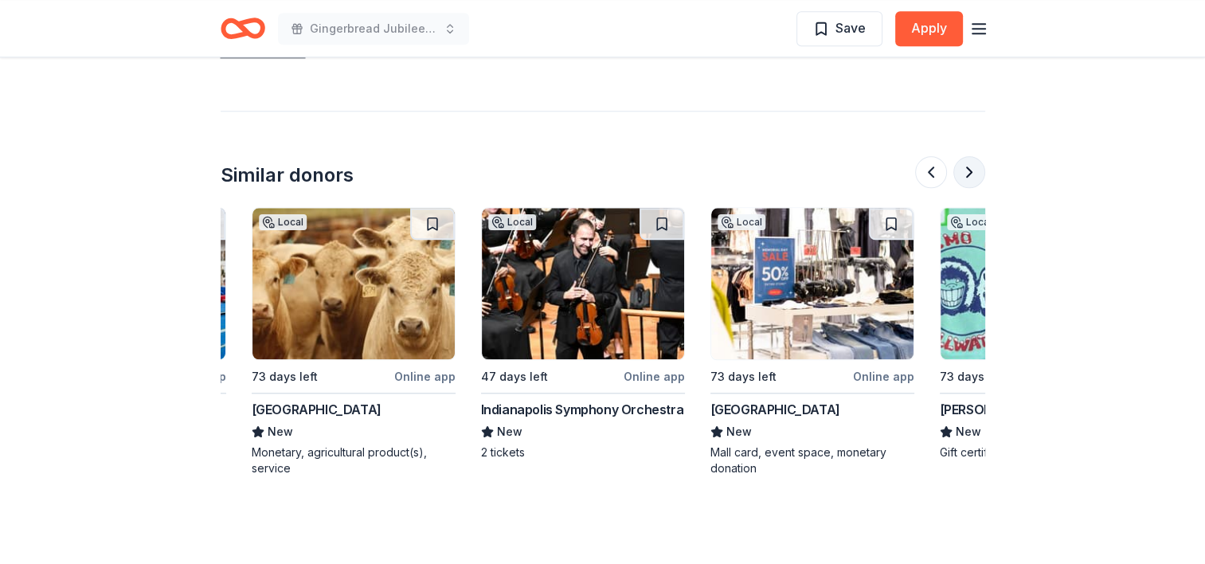
scroll to position [0, 1377]
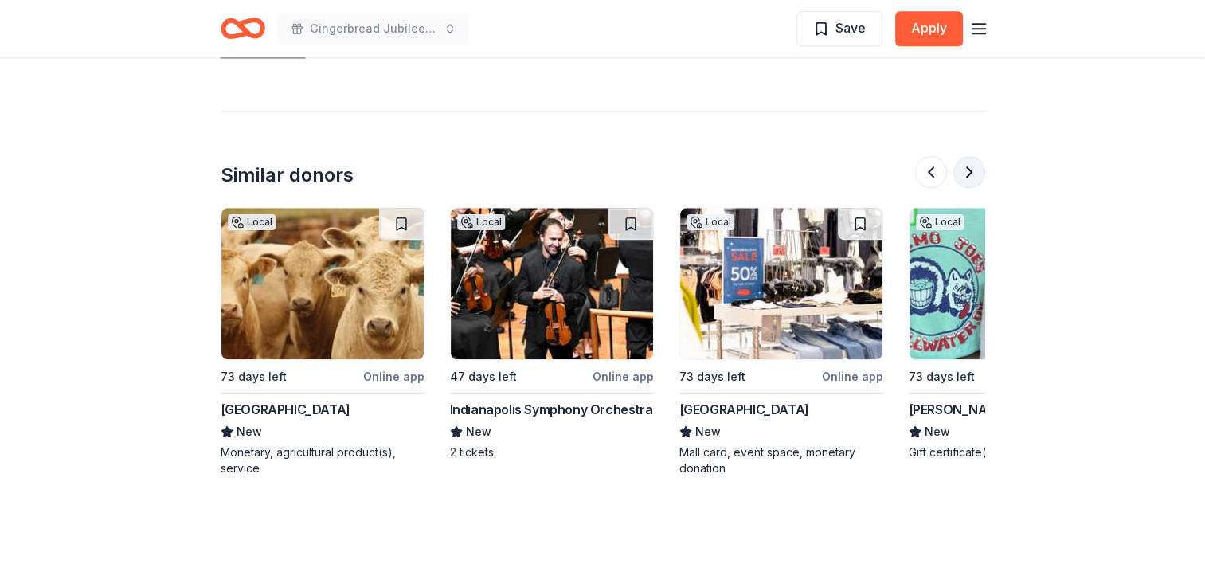
click at [970, 169] on button at bounding box center [970, 172] width 32 height 32
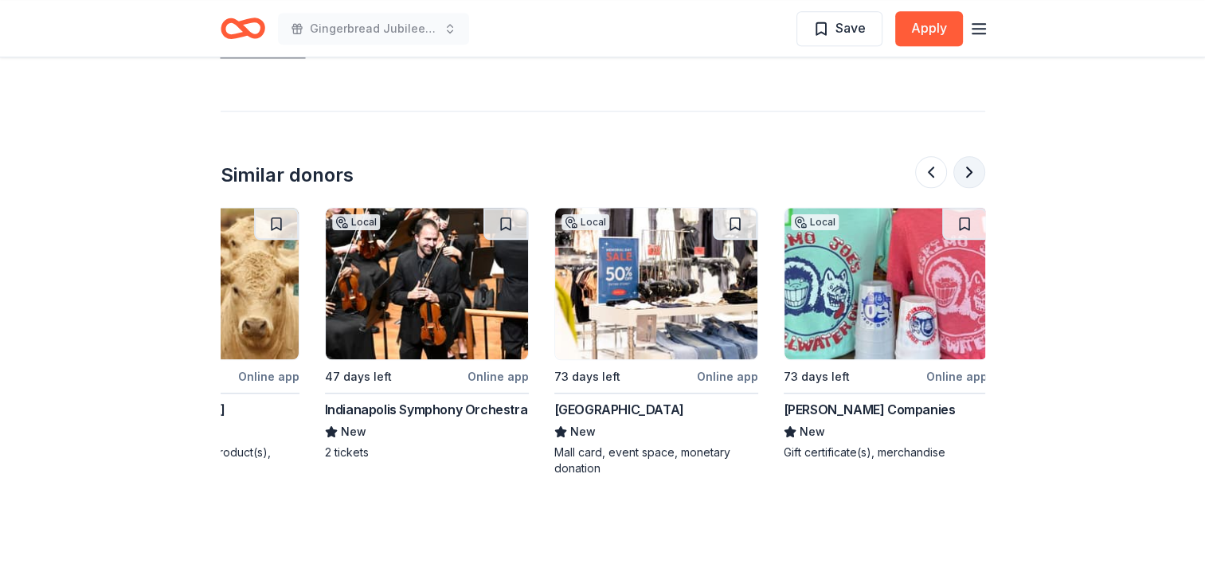
scroll to position [0, 1504]
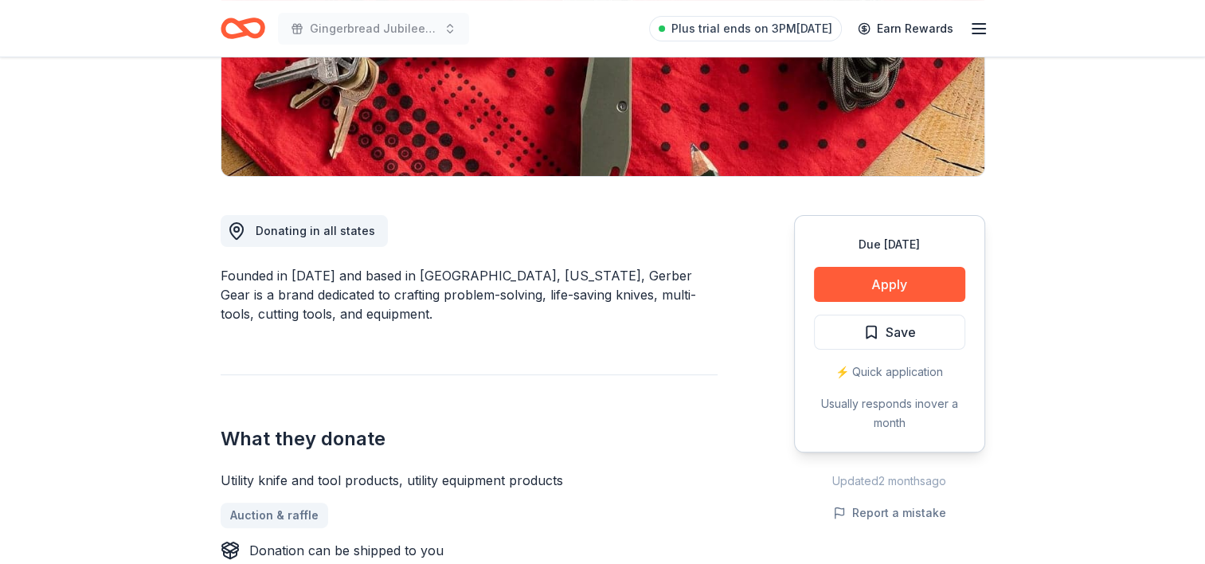
scroll to position [339, 0]
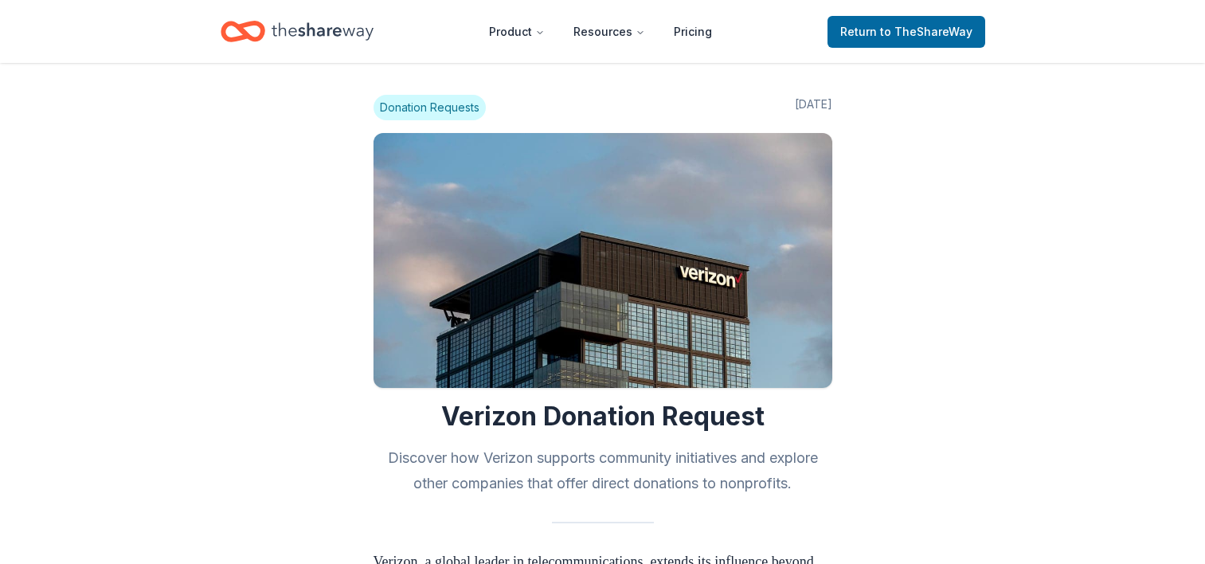
scroll to position [2400, 0]
